Goal: Task Accomplishment & Management: Manage account settings

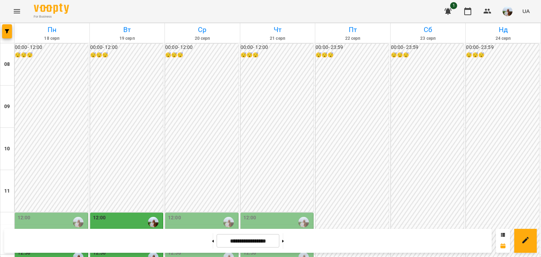
scroll to position [188, 0]
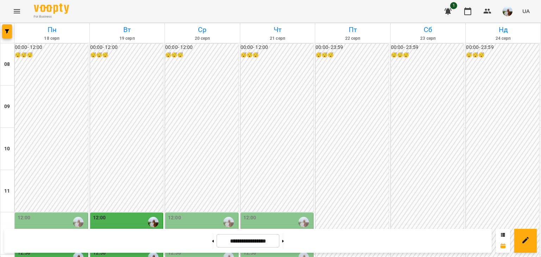
scroll to position [94, 0]
